Goal: Task Accomplishment & Management: Manage account settings

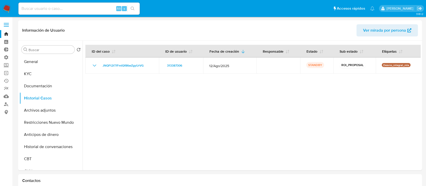
select select "10"
drag, startPoint x: 0, startPoint y: 0, endPoint x: 6, endPoint y: 33, distance: 34.0
click at [6, 33] on link "Bandeja" at bounding box center [30, 34] width 60 height 8
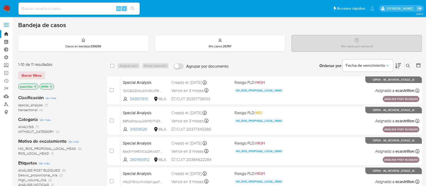
click at [39, 70] on div "1-10 de 11 resultados Borrar filtros ecastrillon OPEN" at bounding box center [58, 76] width 81 height 29
click at [42, 74] on button "Borrar filtros" at bounding box center [31, 75] width 27 height 8
